Goal: Information Seeking & Learning: Find contact information

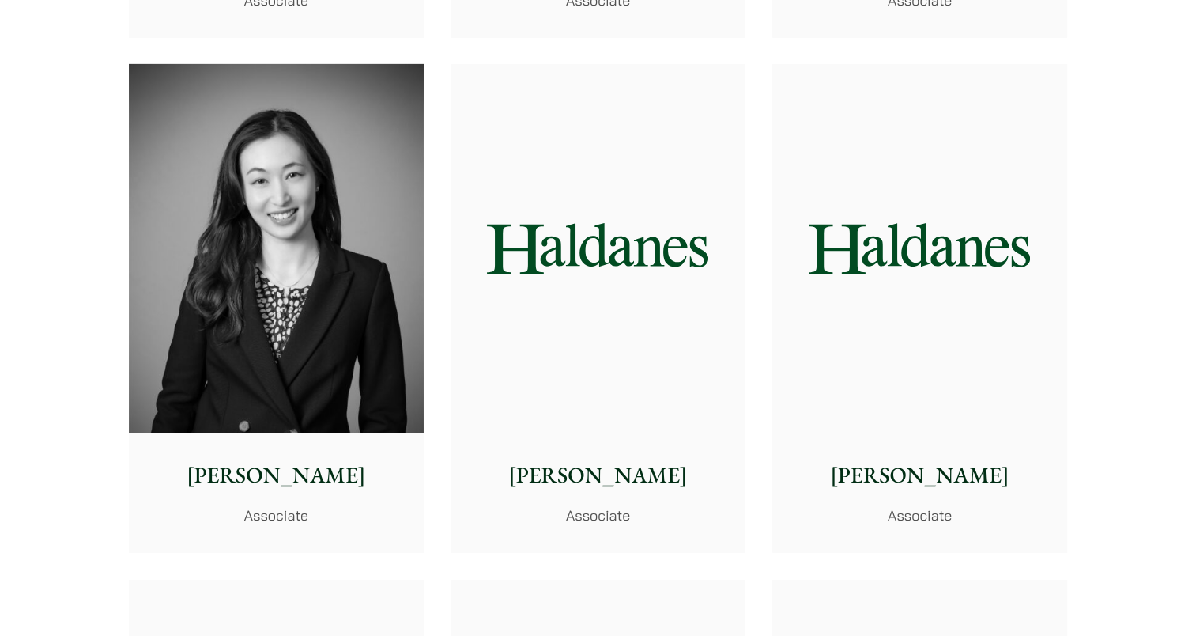
scroll to position [5103, 0]
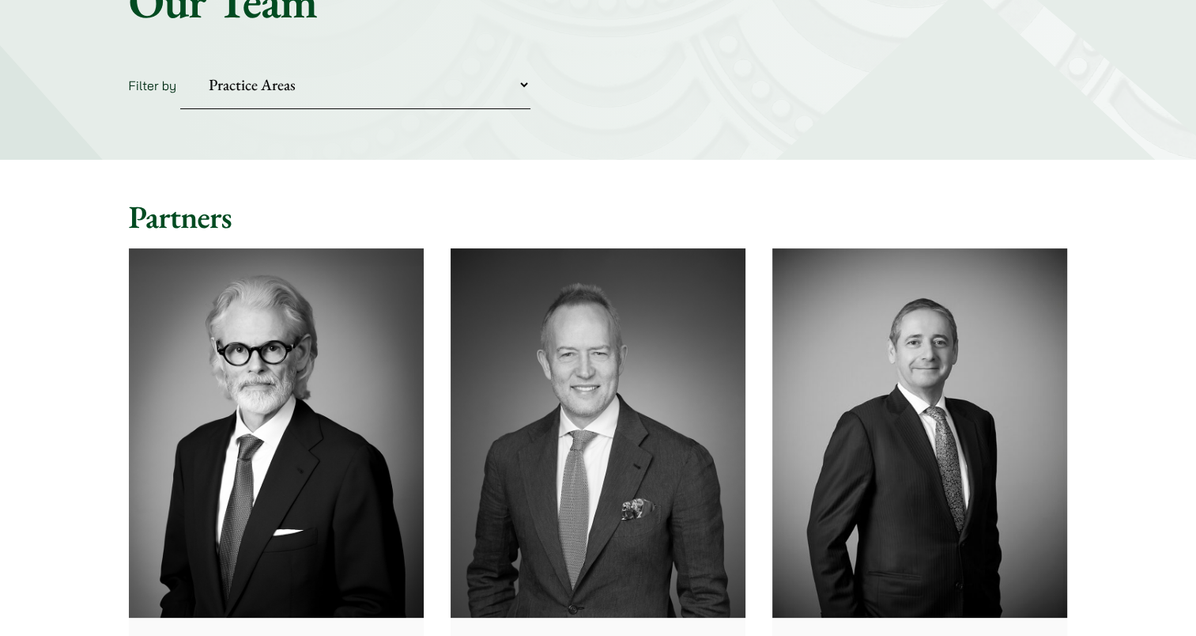
scroll to position [0, 0]
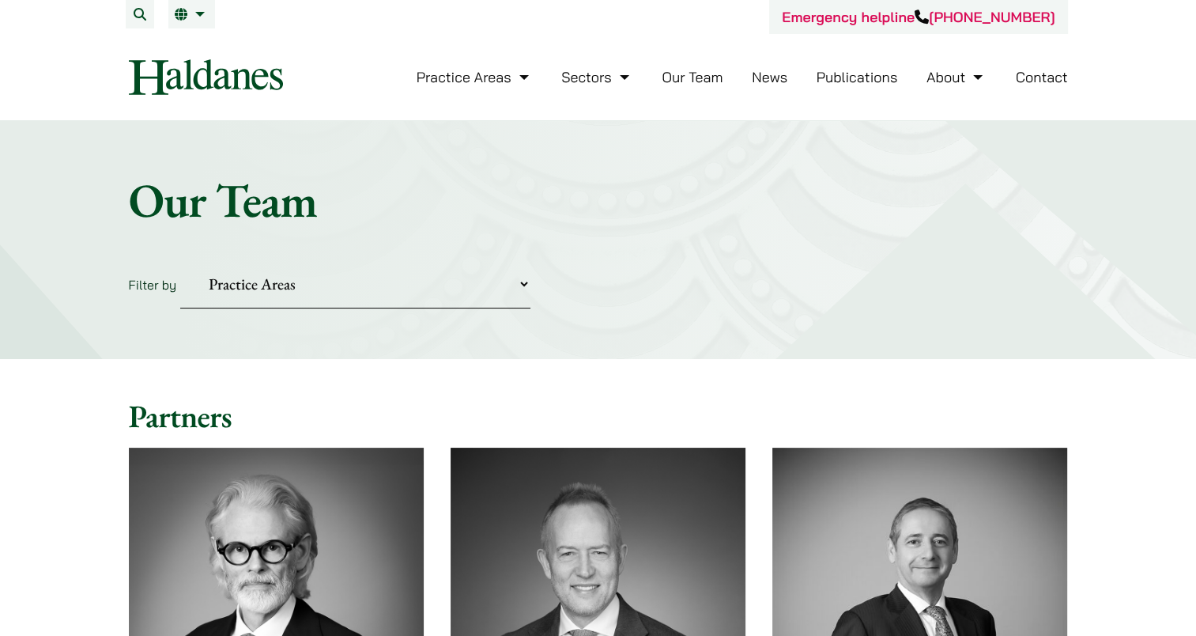
click at [482, 274] on select "Practice Areas Antitrust and Competition Civil Litigation & Dispute Resolution …" at bounding box center [355, 284] width 350 height 48
drag, startPoint x: 482, startPoint y: 274, endPoint x: 481, endPoint y: 105, distance: 169.2
click at [452, 285] on select "Practice Areas Antitrust and Competition Civil Litigation & Dispute Resolution …" at bounding box center [355, 284] width 350 height 48
select select "civil-litigation-dispute-resolution"
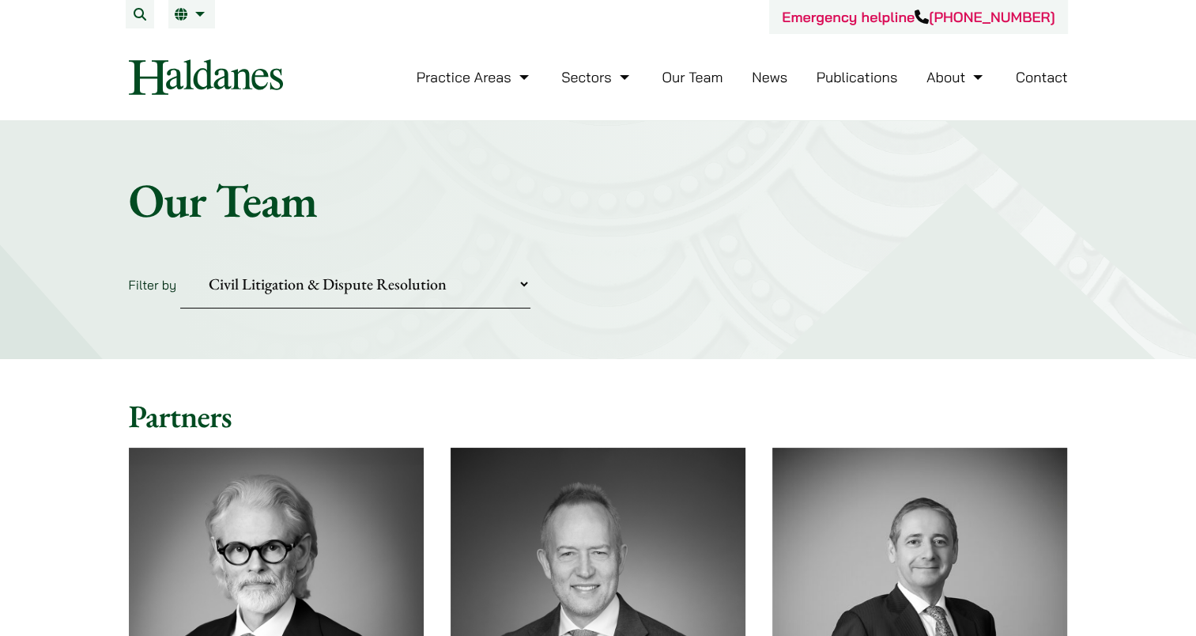
click at [180, 260] on select "Practice Areas Antitrust and Competition Civil Litigation & Dispute Resolution …" at bounding box center [355, 284] width 350 height 48
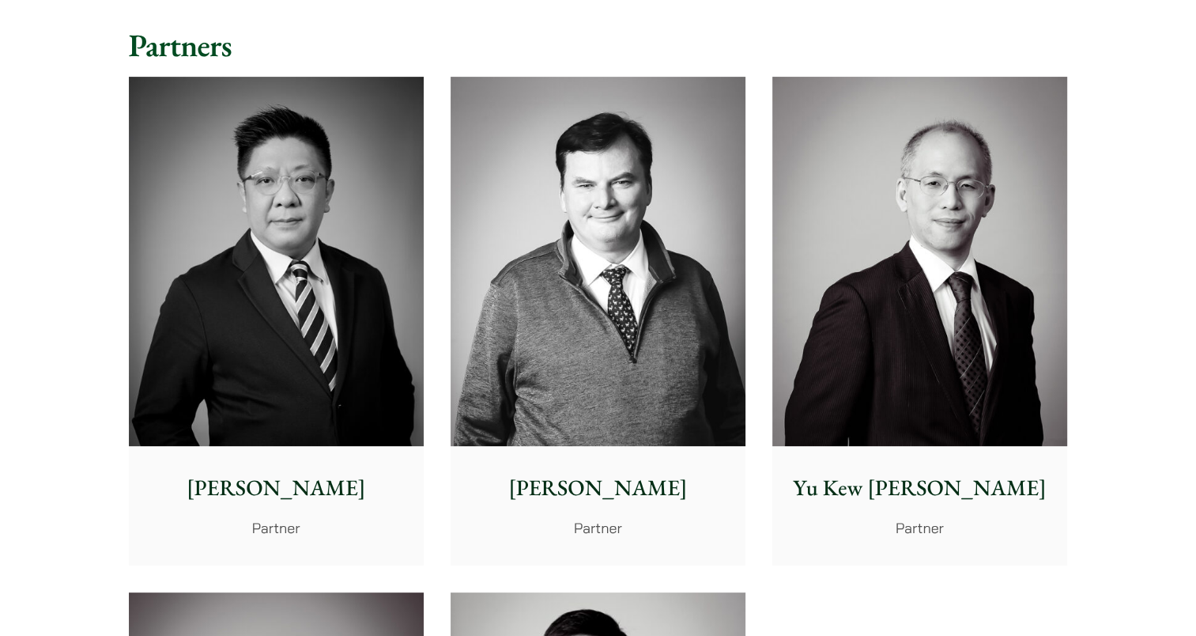
scroll to position [372, 0]
click at [865, 457] on div "Yu Kew Leung Partner" at bounding box center [919, 504] width 295 height 118
click at [940, 492] on p "Yu Kew [PERSON_NAME]" at bounding box center [920, 486] width 270 height 33
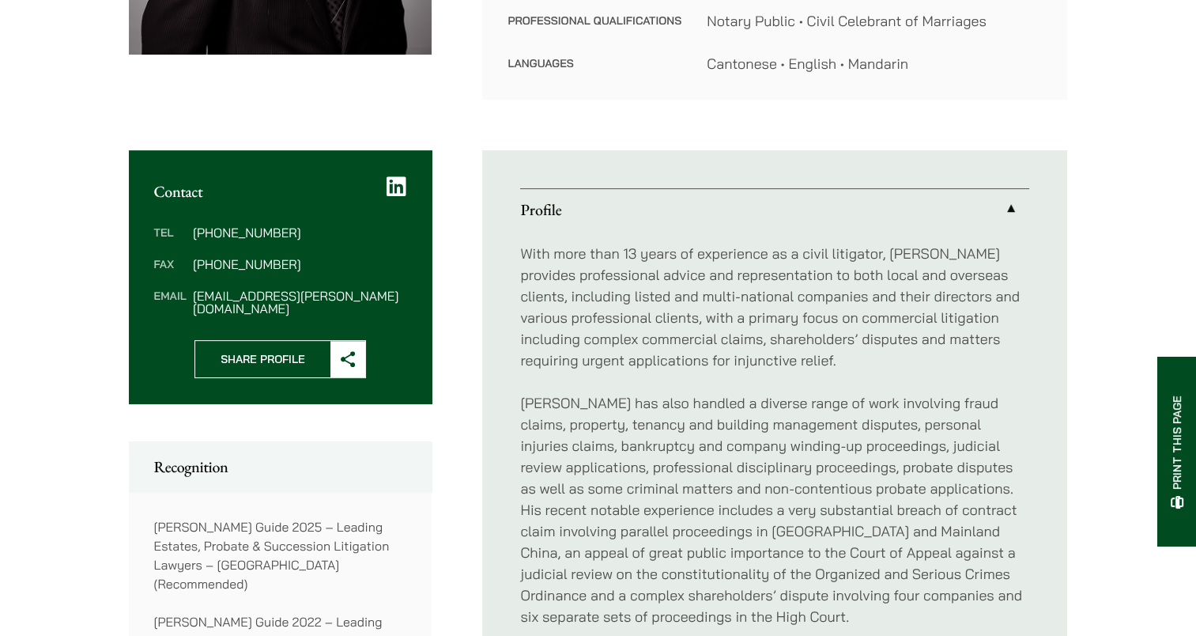
scroll to position [500, 0]
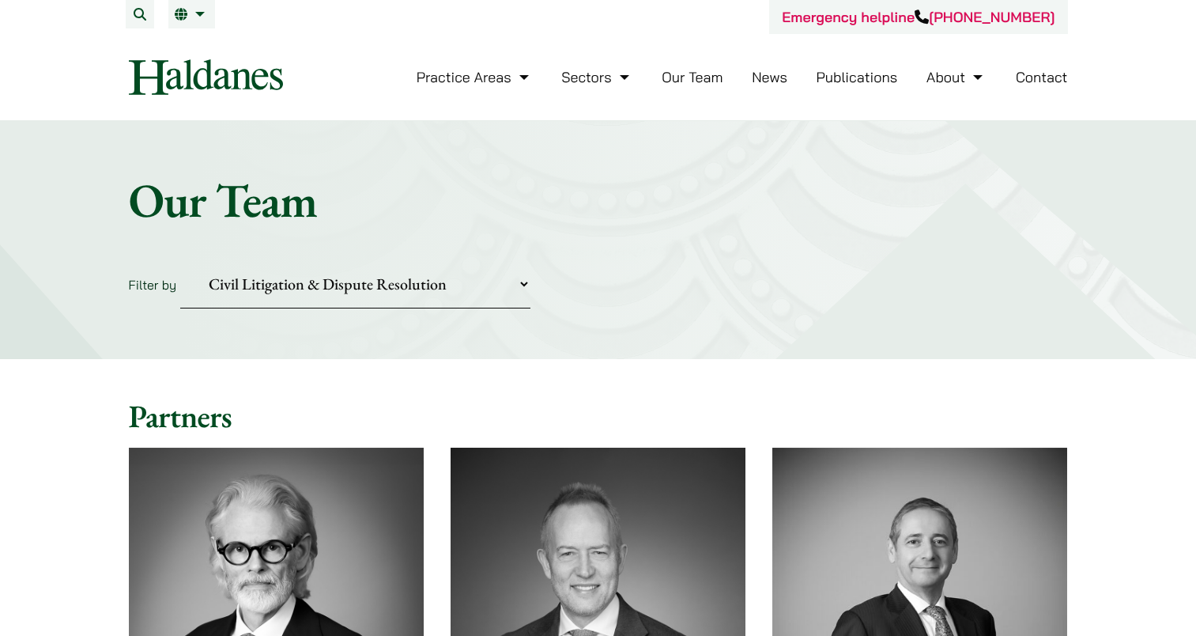
select select "civil-litigation-dispute-resolution"
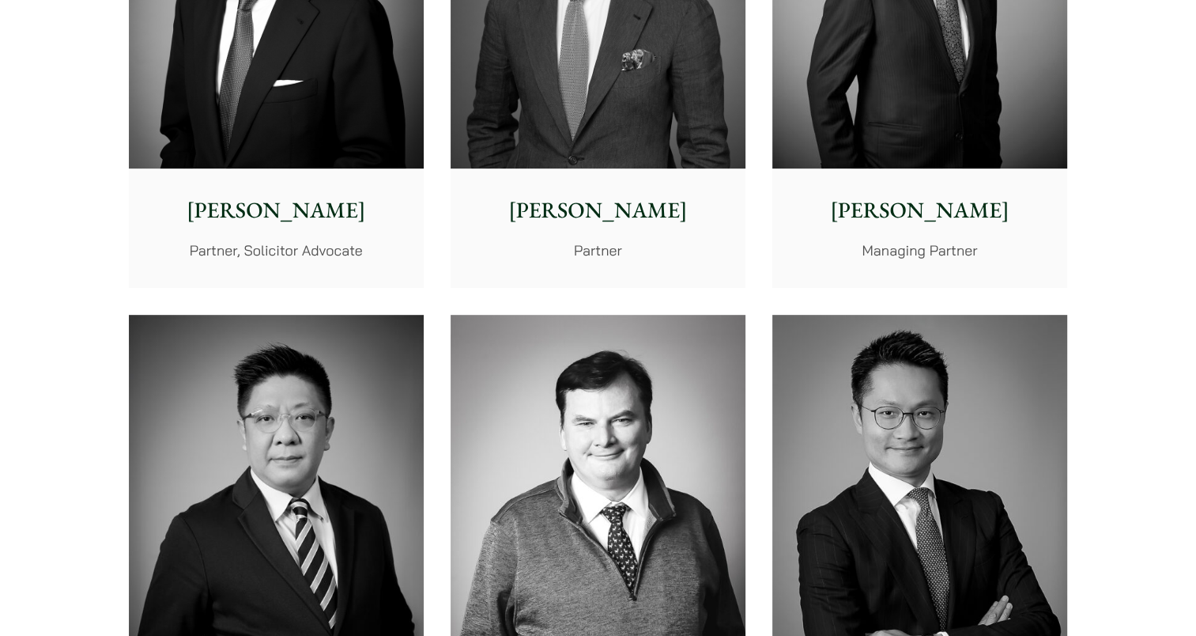
scroll to position [814, 0]
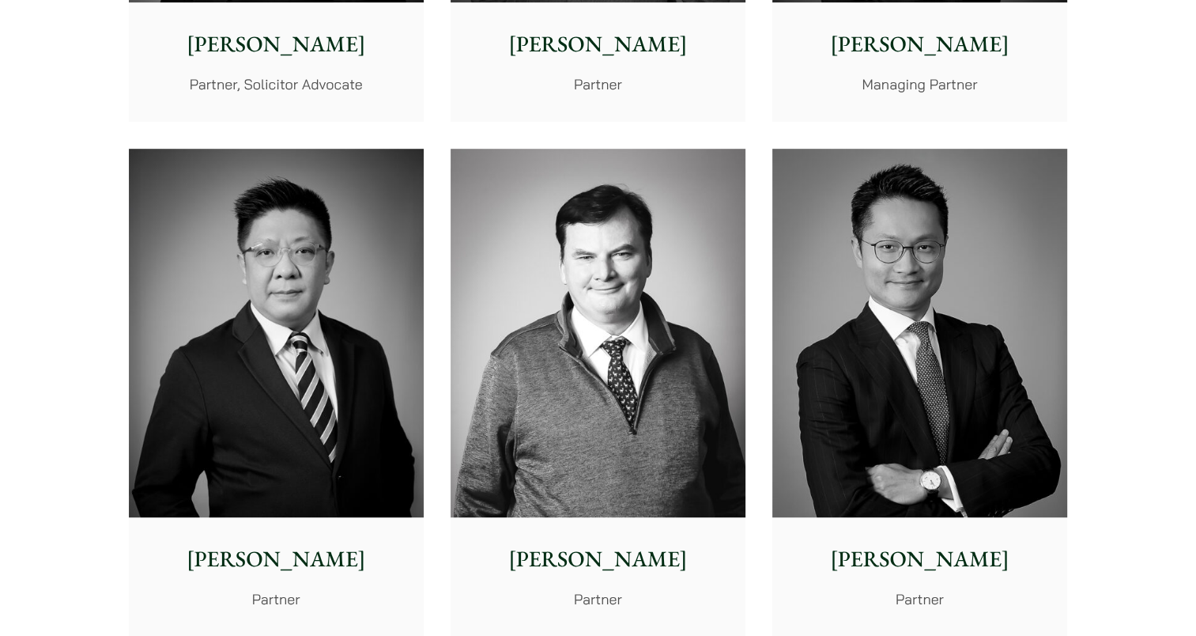
click at [940, 348] on img at bounding box center [919, 333] width 295 height 369
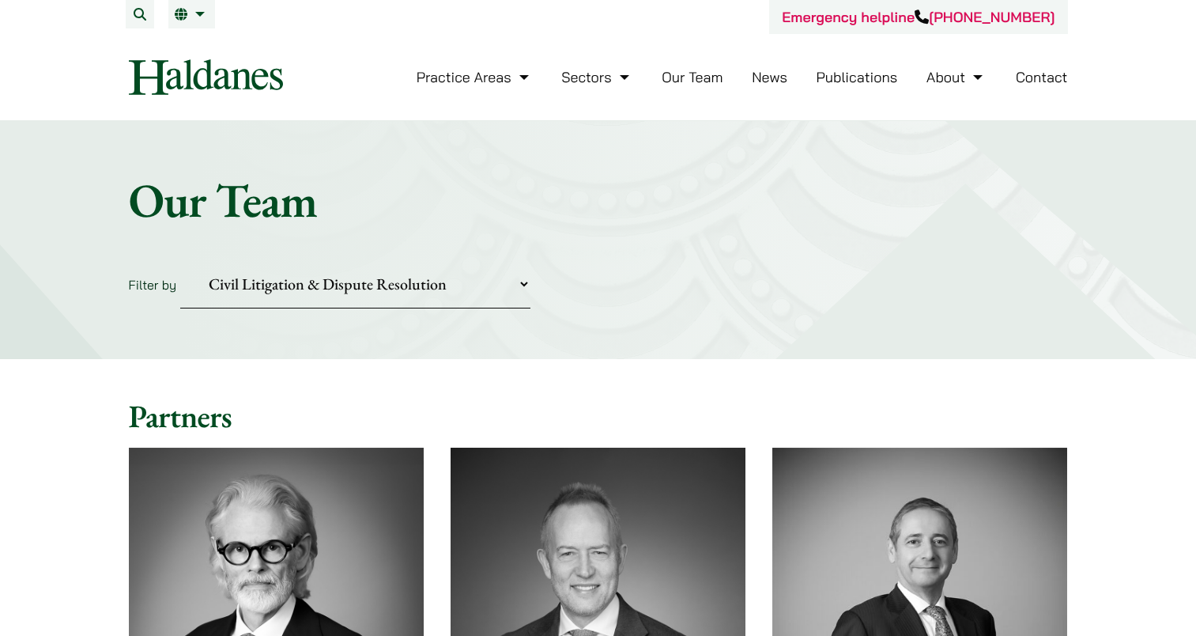
select select "civil-litigation-dispute-resolution"
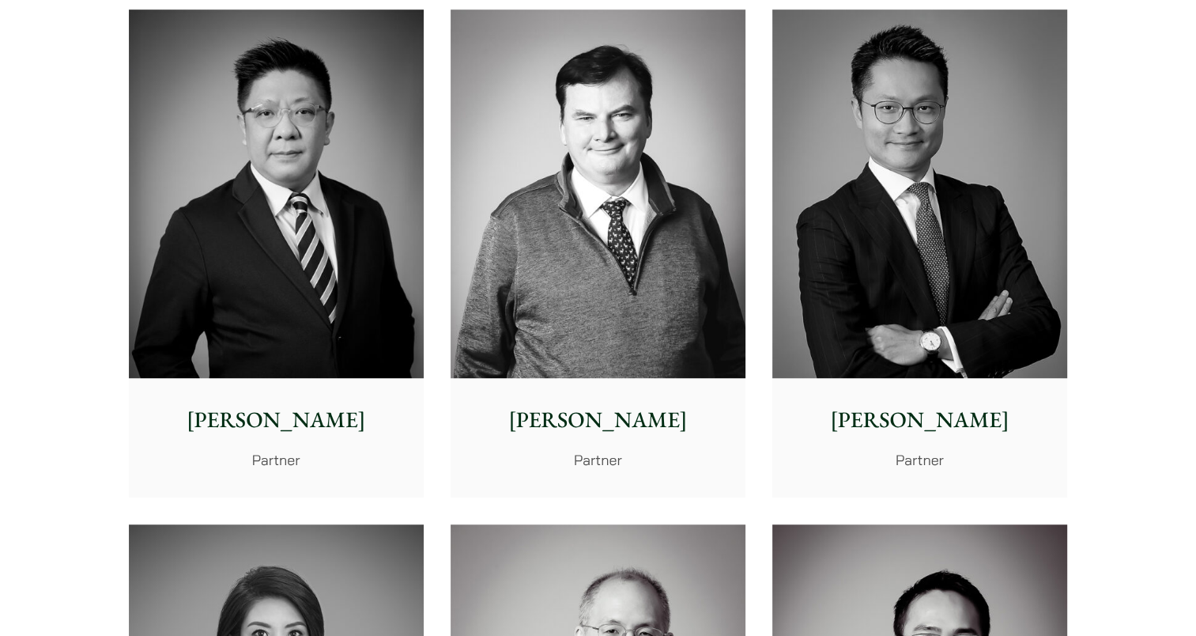
scroll to position [964, 0]
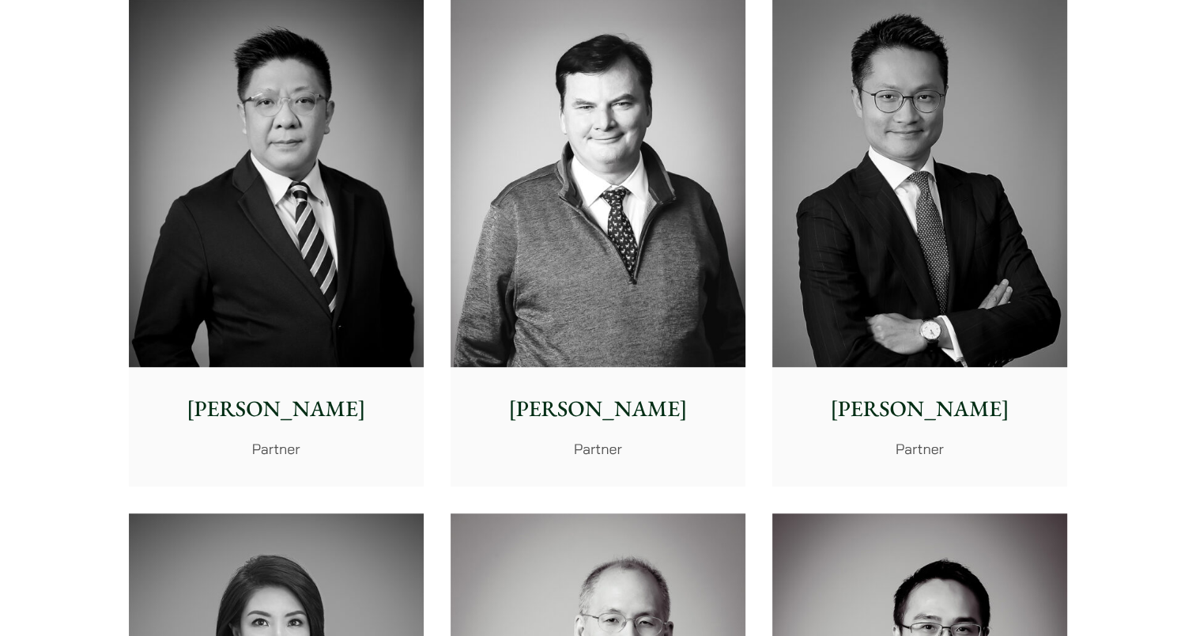
click at [262, 412] on p "[PERSON_NAME]" at bounding box center [276, 408] width 270 height 33
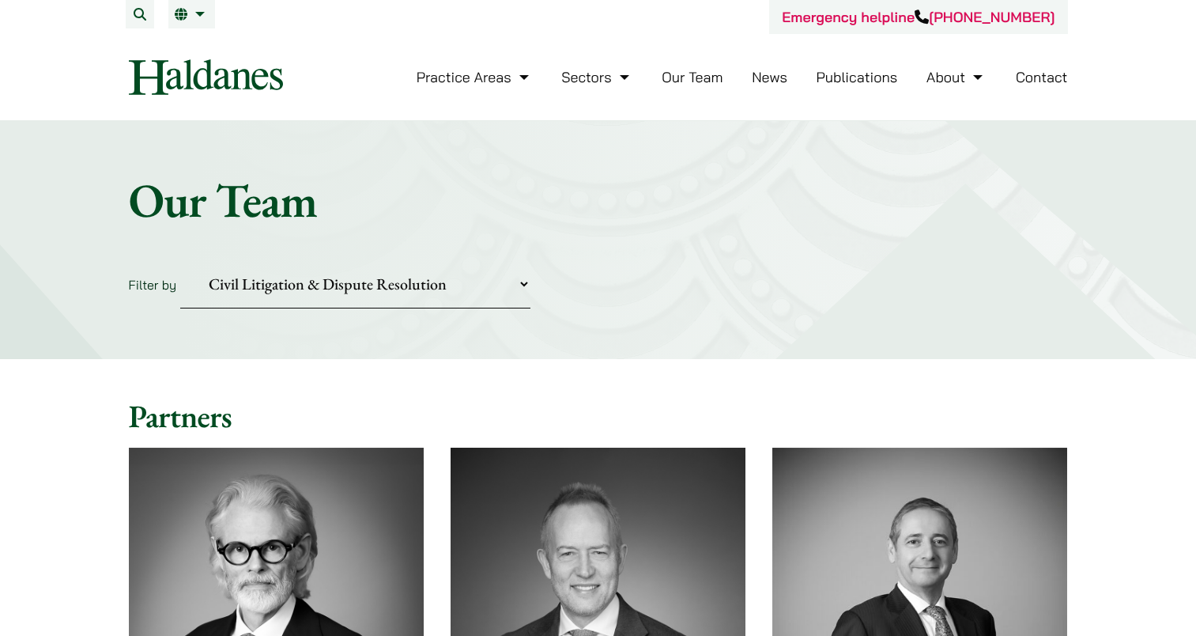
select select "civil-litigation-dispute-resolution"
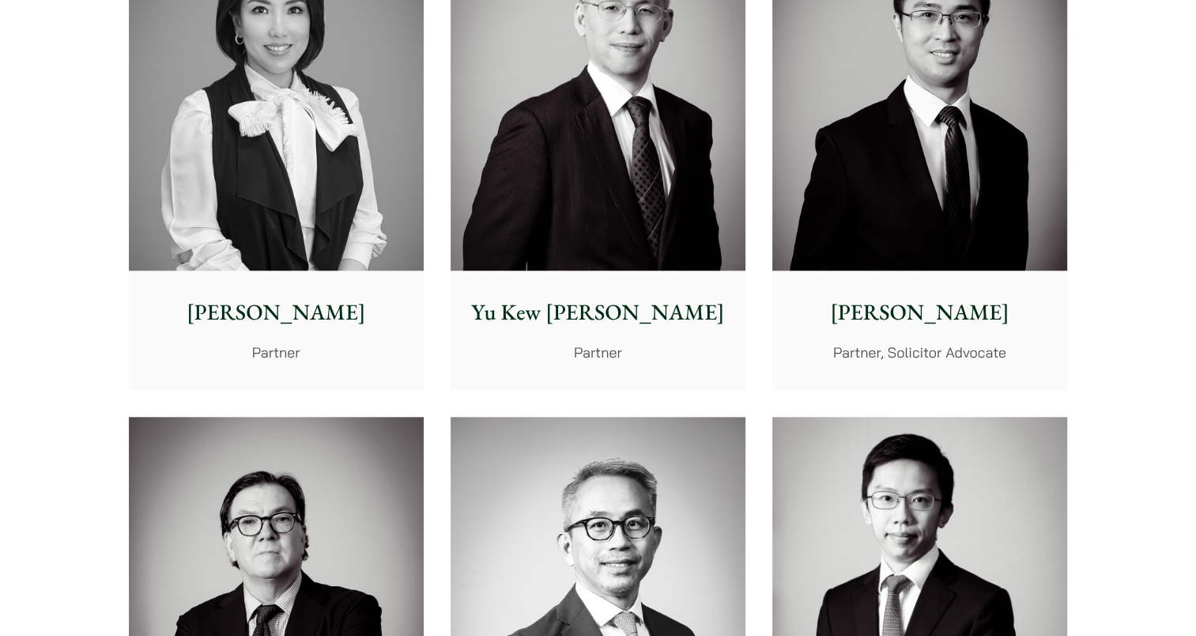
scroll to position [1575, 0]
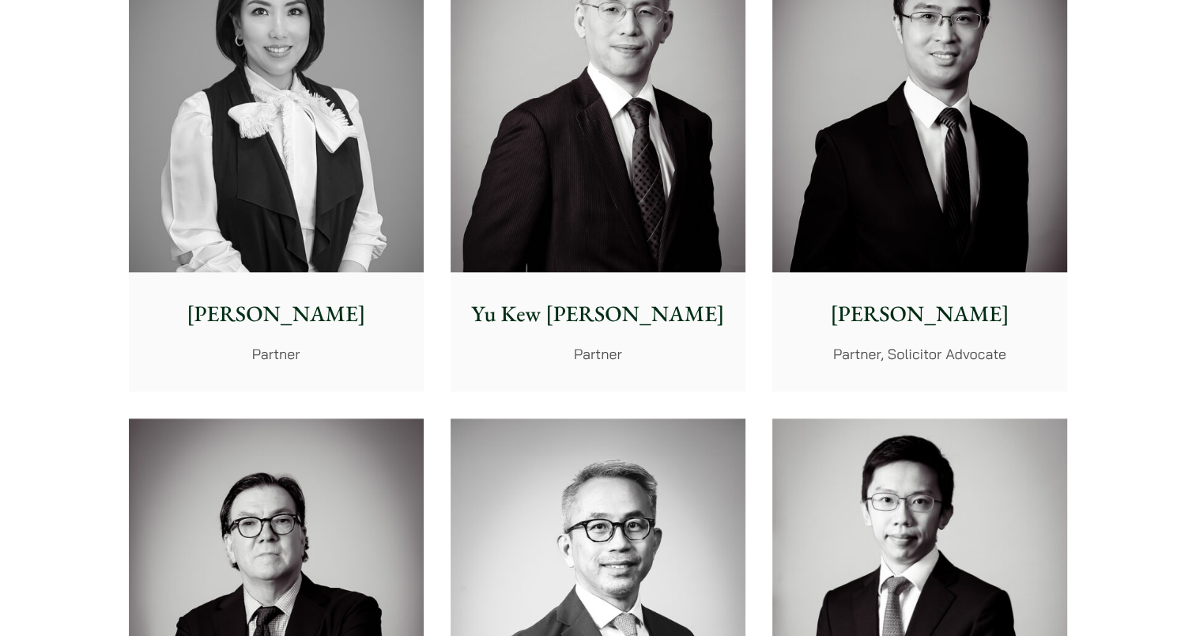
click at [300, 310] on p "[PERSON_NAME]" at bounding box center [276, 313] width 270 height 33
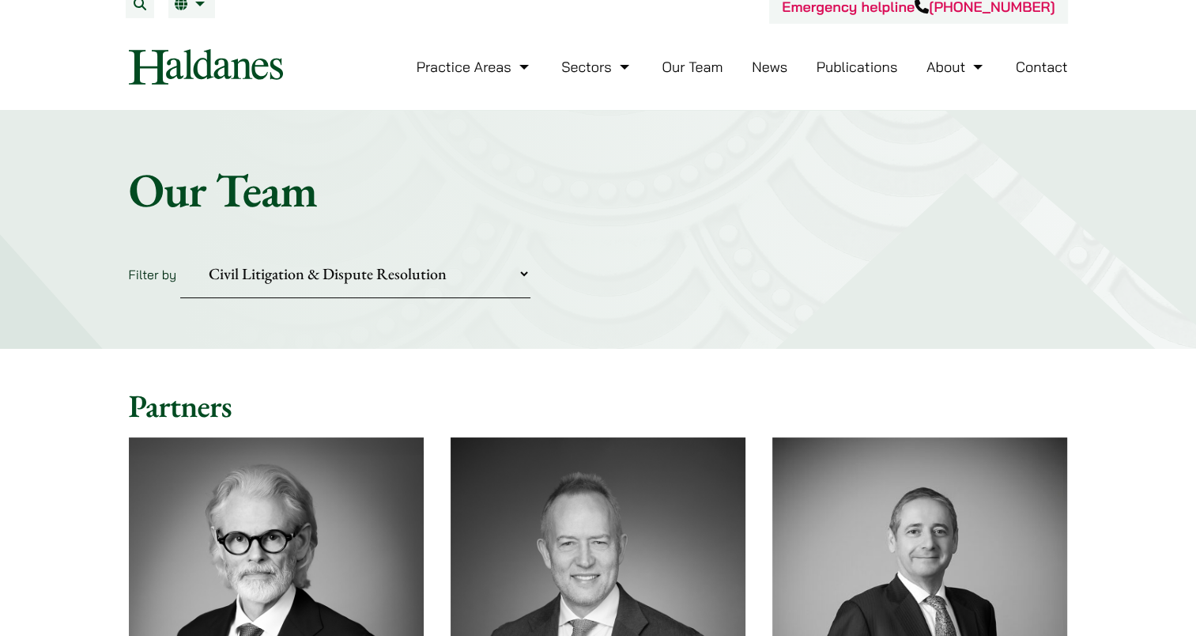
scroll to position [12, 0]
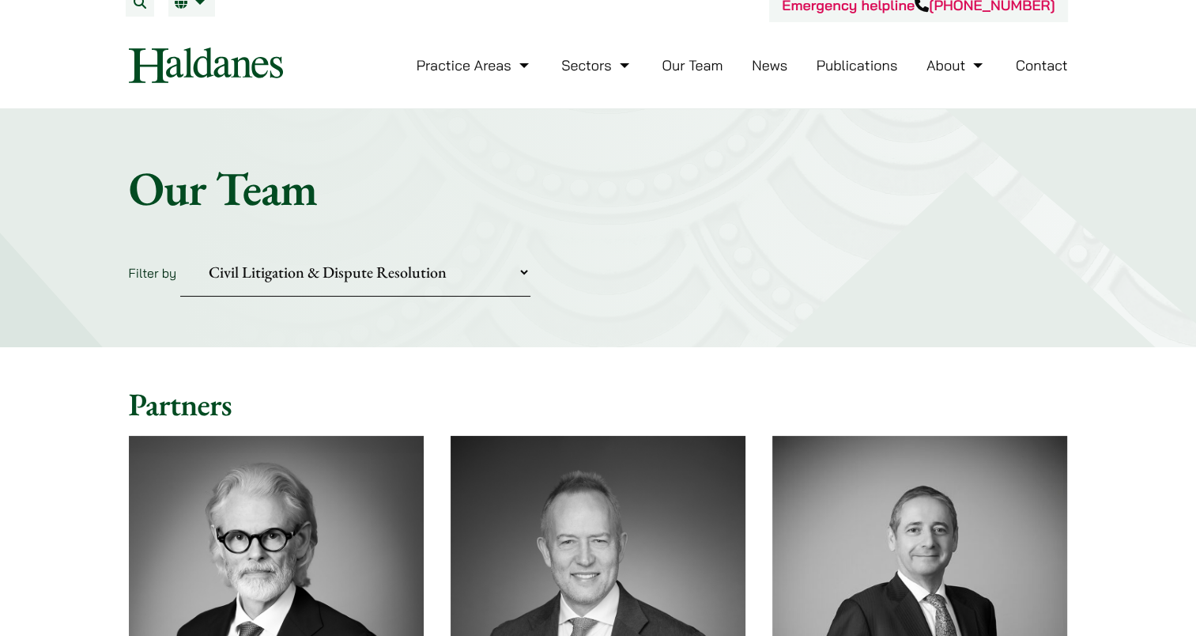
click at [368, 278] on select "Practice Areas Antitrust and Competition Civil Litigation & Dispute Resolution …" at bounding box center [355, 272] width 350 height 48
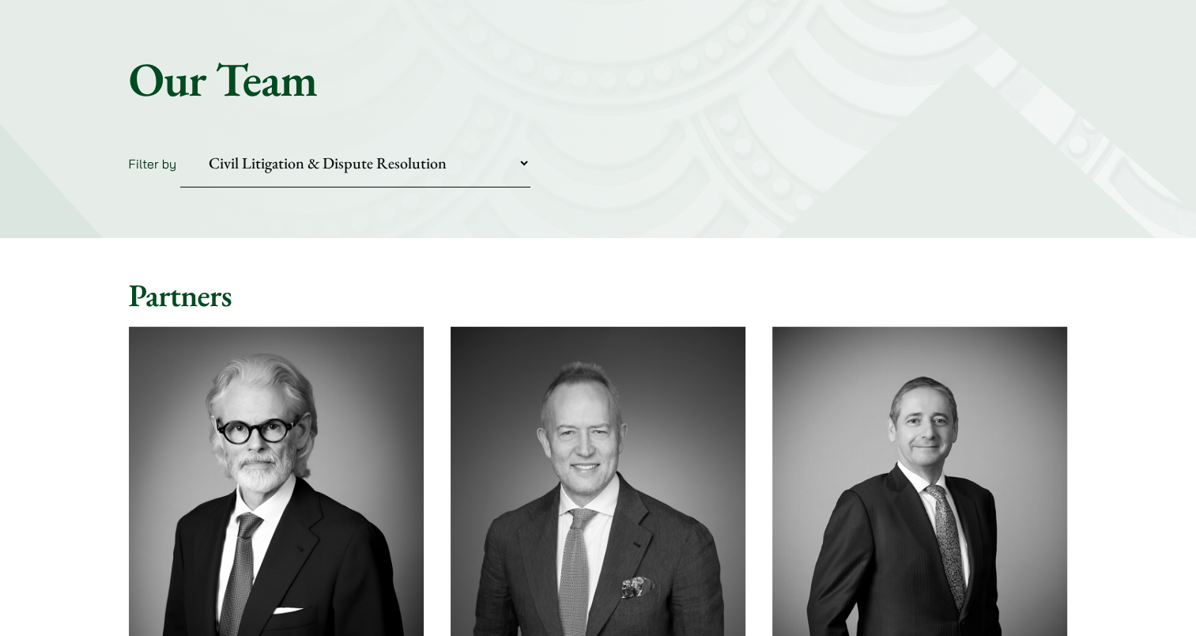
scroll to position [120, 0]
click at [436, 173] on select "Practice Areas Antitrust and Competition Civil Litigation & Dispute Resolution …" at bounding box center [355, 164] width 350 height 48
select select "securities-regulatory-disciplinary-matters"
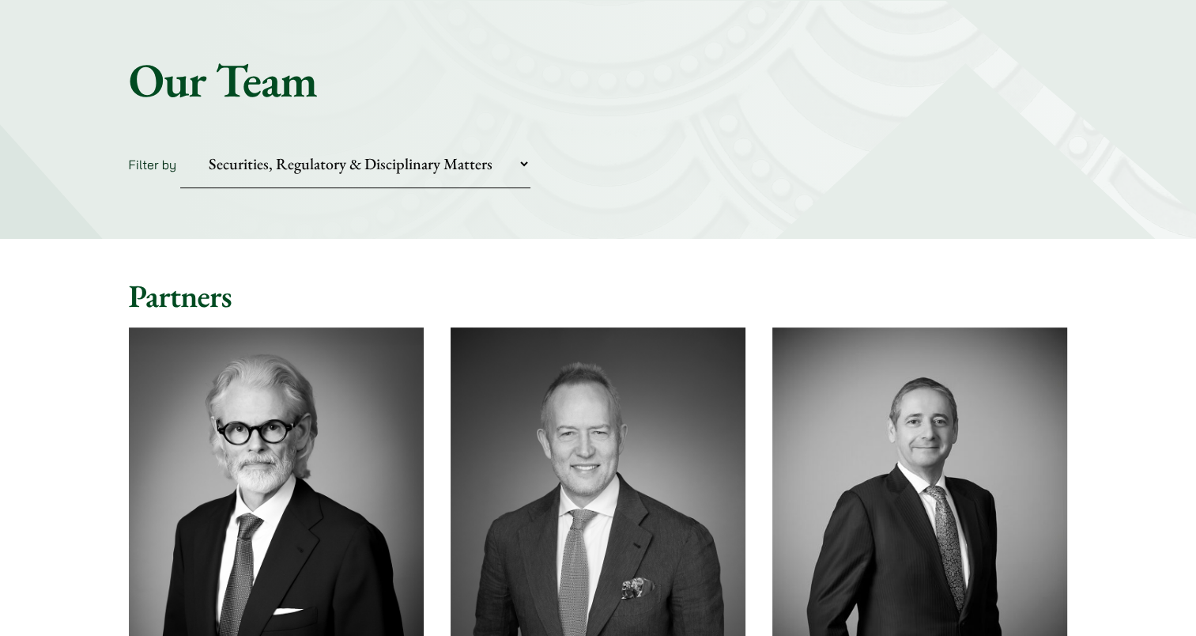
click at [180, 140] on select "Practice Areas Antitrust and Competition Civil Litigation & Dispute Resolution …" at bounding box center [355, 164] width 350 height 48
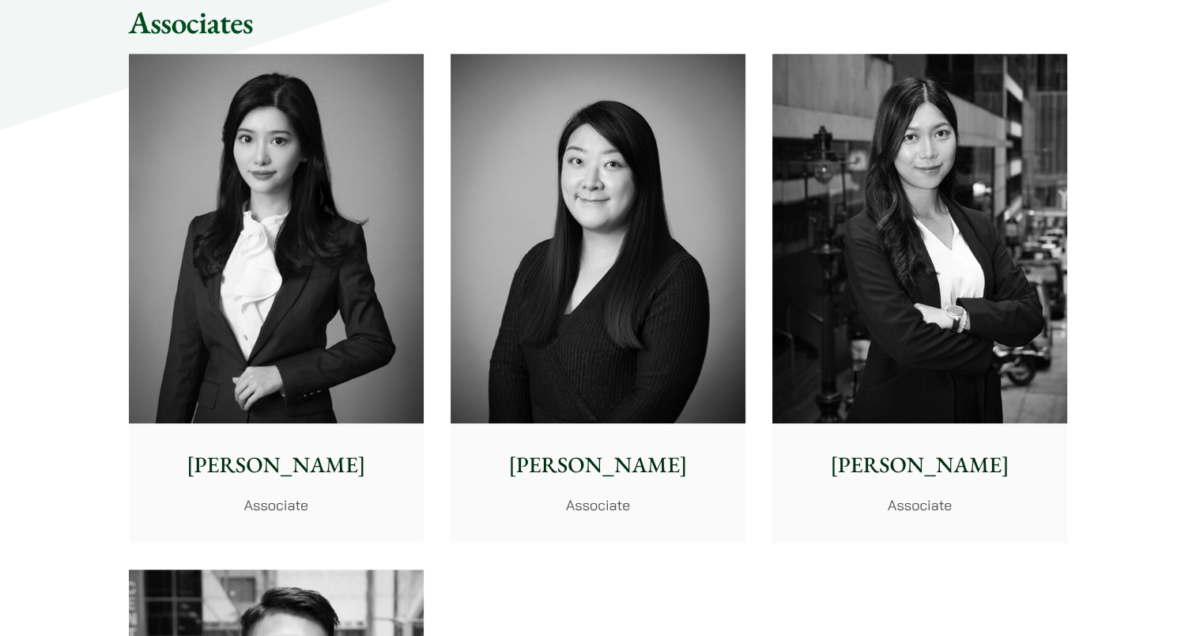
scroll to position [1522, 0]
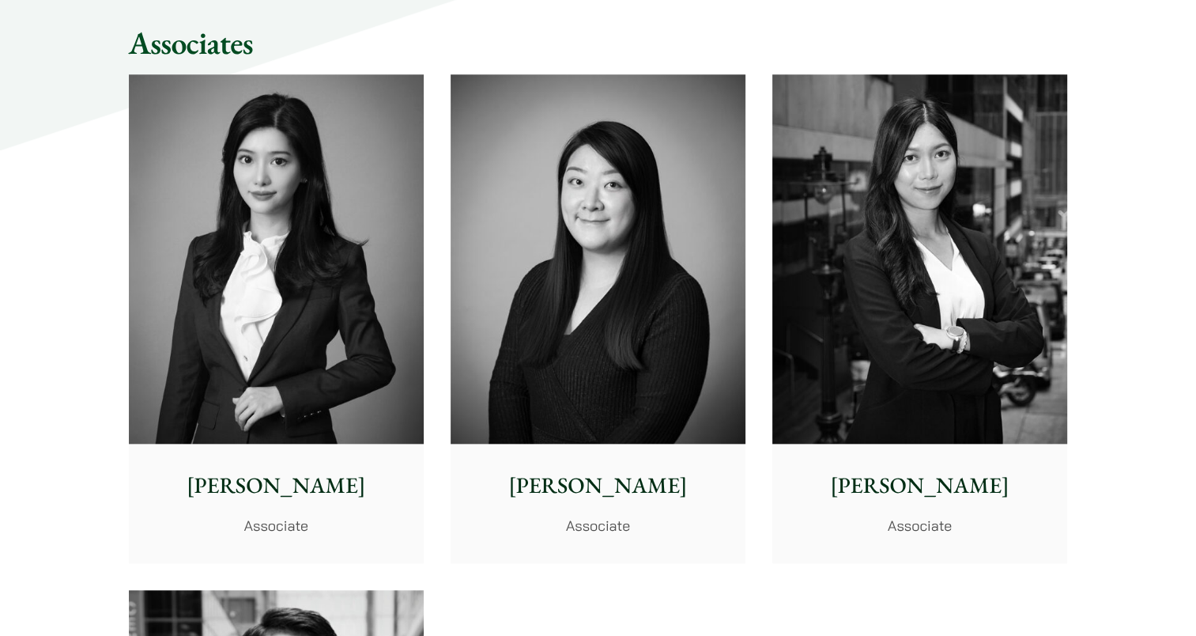
click at [266, 477] on p "[PERSON_NAME]" at bounding box center [276, 485] width 270 height 33
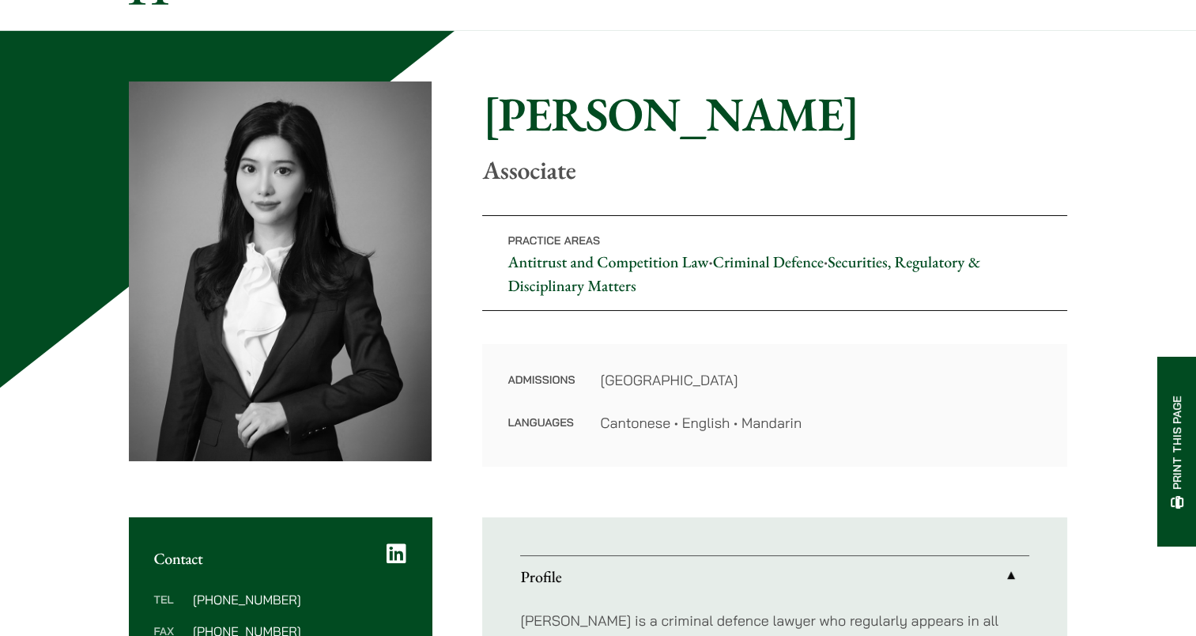
scroll to position [23, 0]
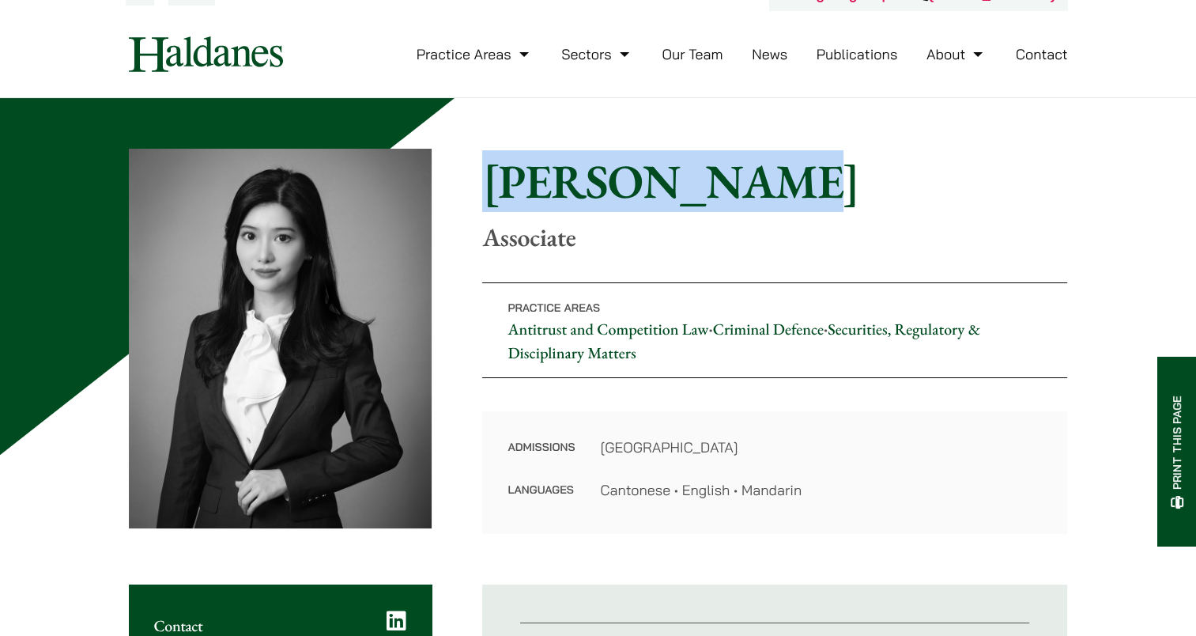
drag, startPoint x: 491, startPoint y: 177, endPoint x: 707, endPoint y: 196, distance: 216.6
click at [707, 196] on h1 "[PERSON_NAME]" at bounding box center [774, 181] width 585 height 57
copy h1 "[PERSON_NAME]"
